Goal: Obtain resource: Download file/media

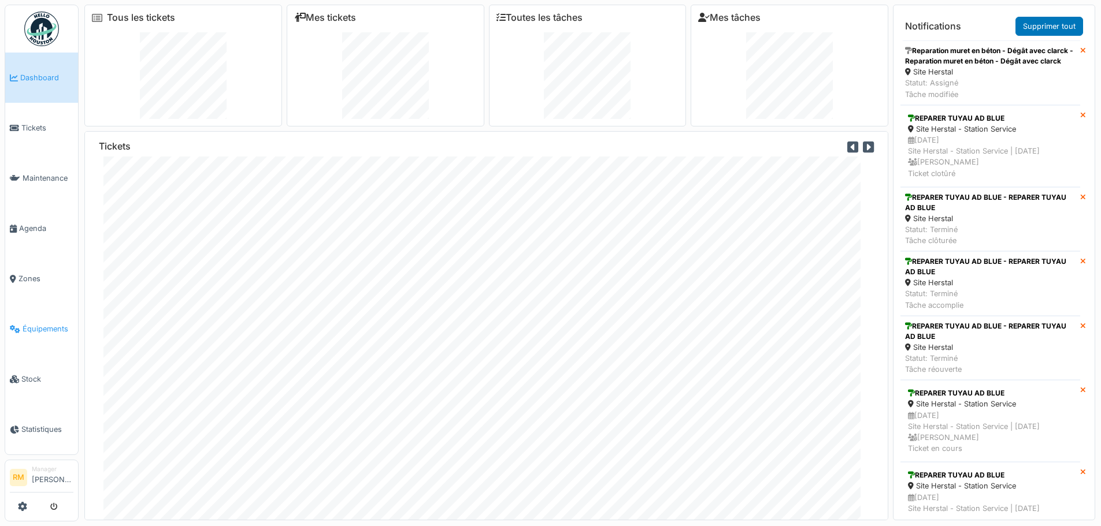
click at [39, 324] on span "Équipements" at bounding box center [48, 329] width 51 height 11
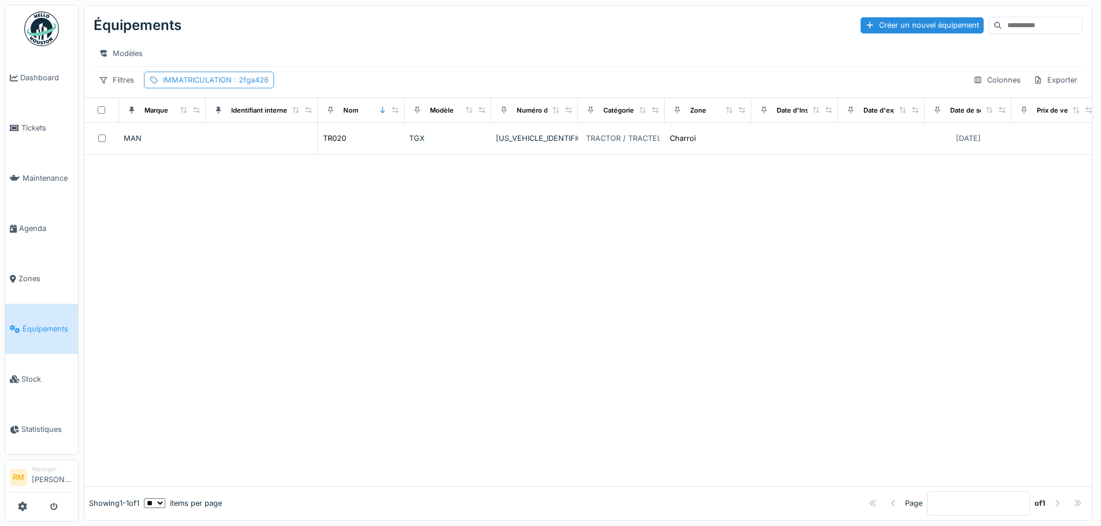
click at [254, 84] on span ": 2fga426" at bounding box center [250, 80] width 37 height 9
click at [304, 146] on icon at bounding box center [305, 144] width 6 height 6
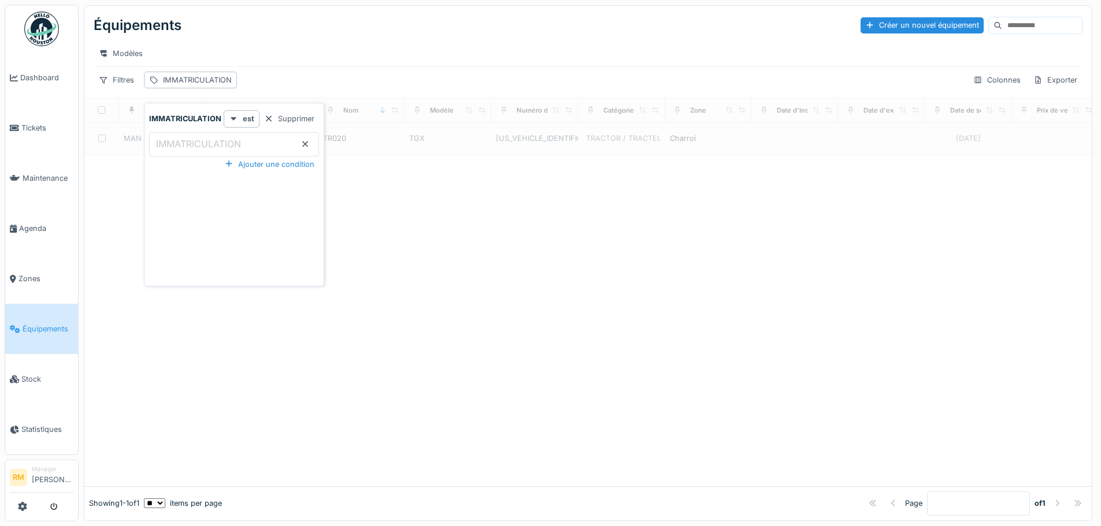
click at [299, 122] on div "Supprimer" at bounding box center [289, 119] width 60 height 16
click at [128, 88] on div "Filtres" at bounding box center [117, 80] width 46 height 17
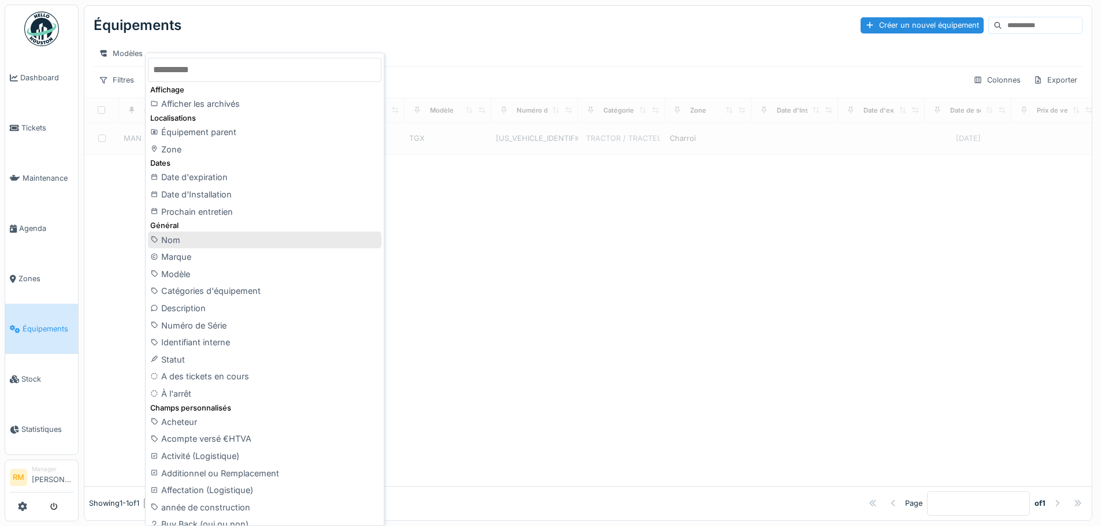
click at [211, 246] on div "Nom" at bounding box center [264, 240] width 233 height 17
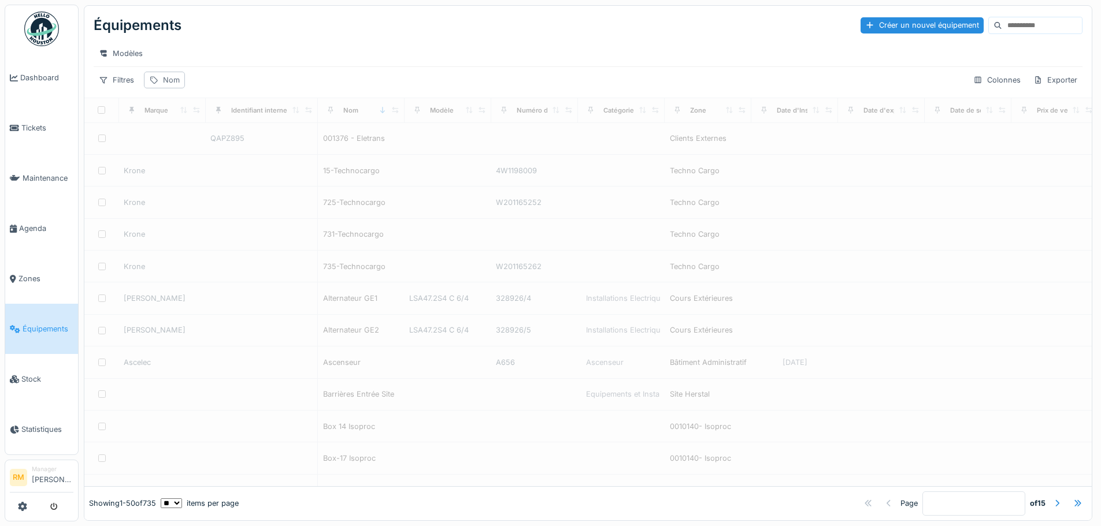
click at [176, 86] on div "Nom" at bounding box center [171, 80] width 17 height 11
click at [192, 145] on input "Nom" at bounding box center [206, 144] width 115 height 24
type input "**"
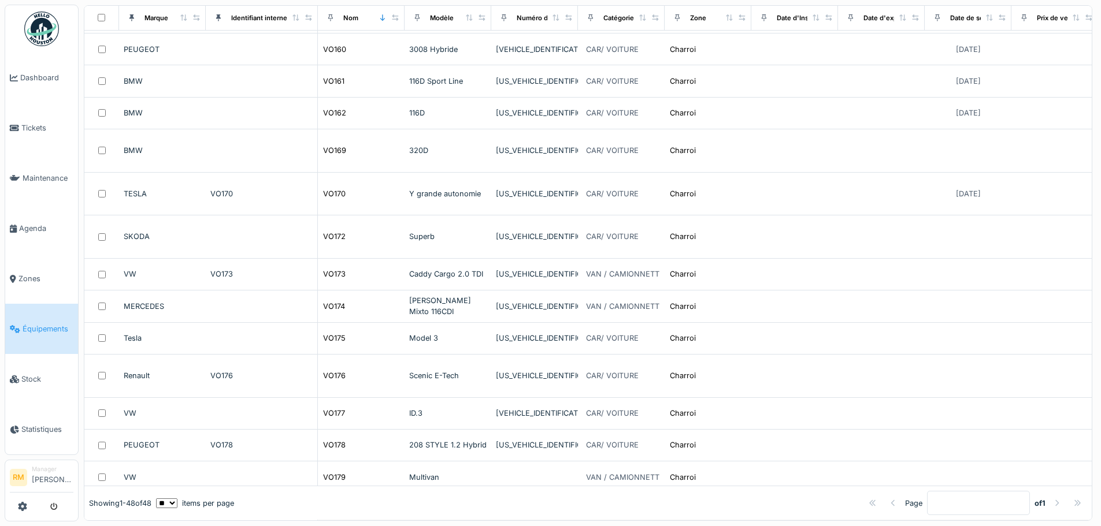
scroll to position [9, 0]
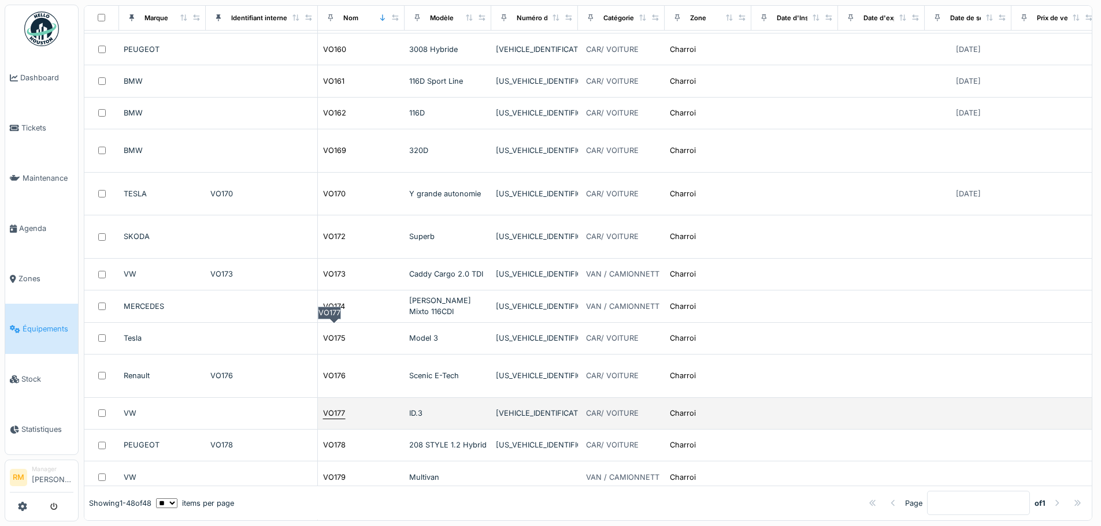
click at [329, 408] on div "VO177" at bounding box center [334, 413] width 22 height 11
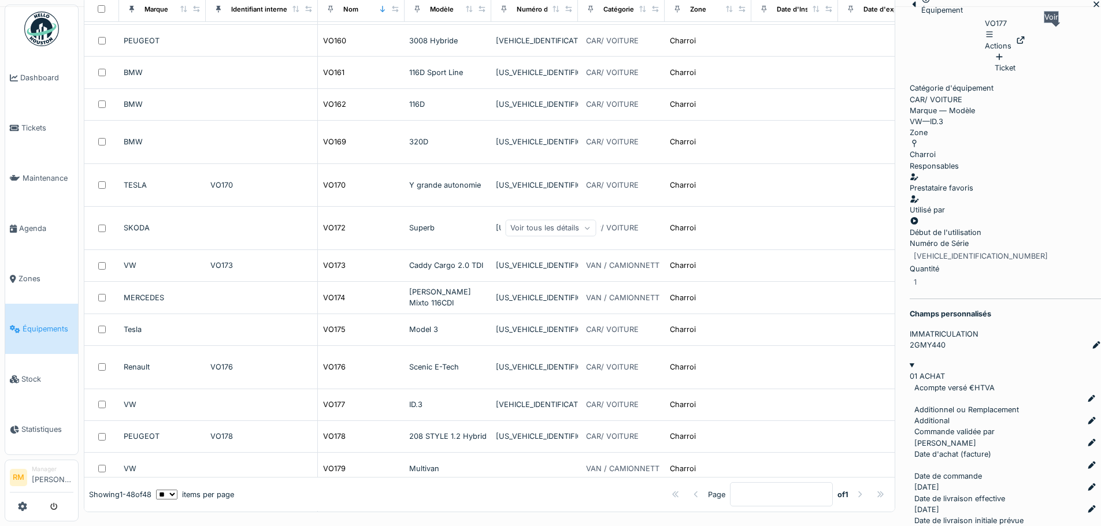
click at [1025, 35] on div at bounding box center [1020, 40] width 9 height 11
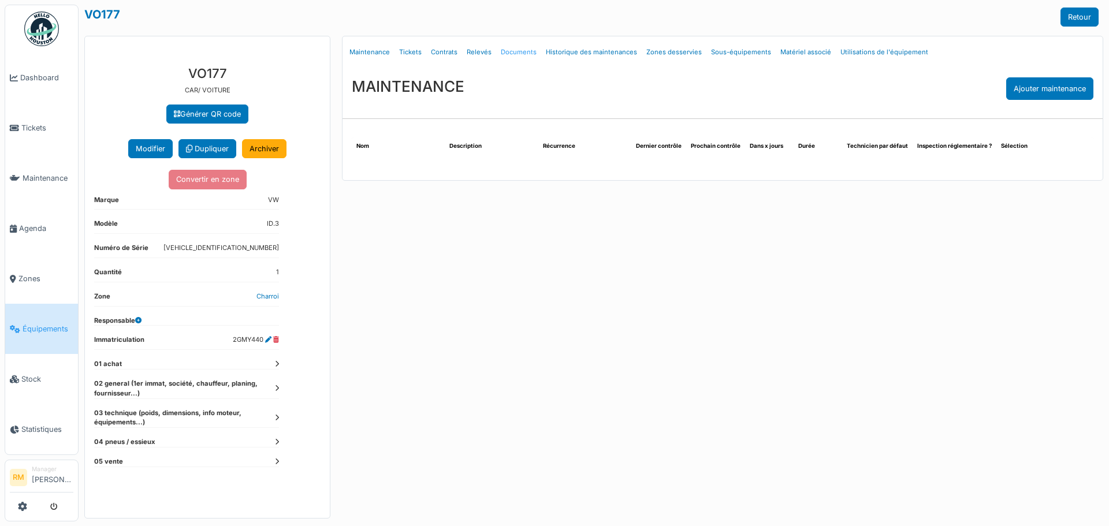
click at [522, 56] on link "Documents" at bounding box center [518, 52] width 45 height 27
select select "***"
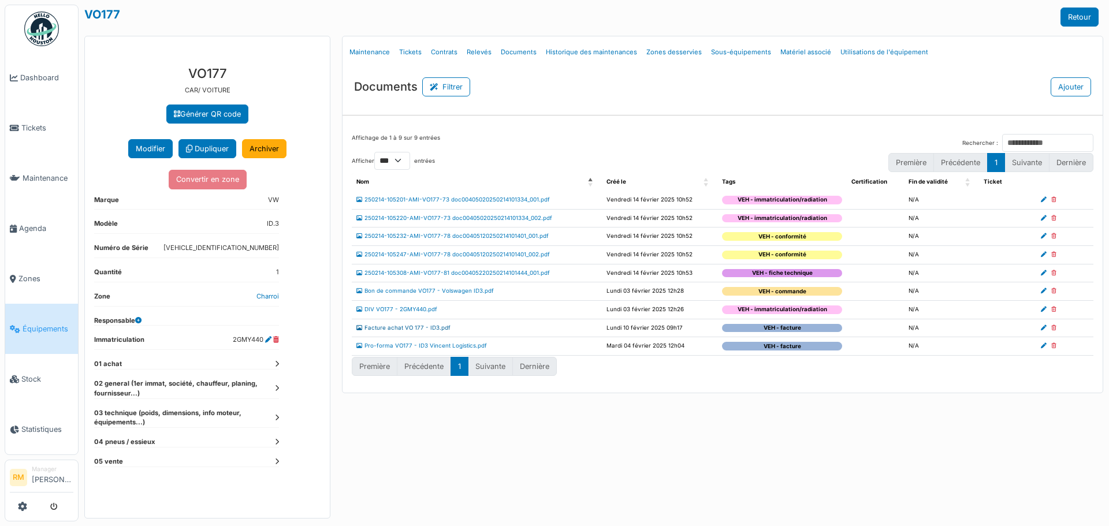
click at [415, 327] on link "Facture achat VO 177 - ID3.pdf" at bounding box center [403, 328] width 94 height 6
